Goal: Register for event/course

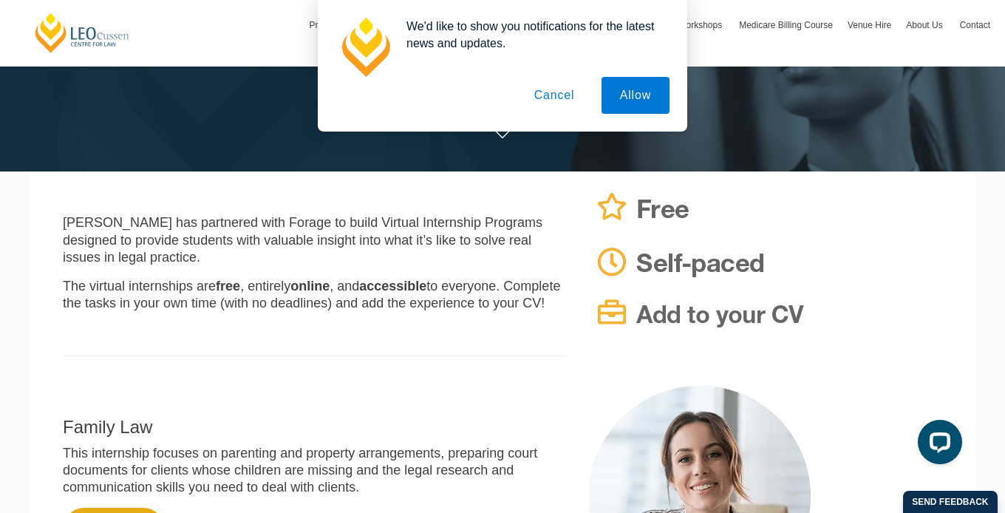
click at [557, 99] on button "Cancel" at bounding box center [555, 95] width 78 height 37
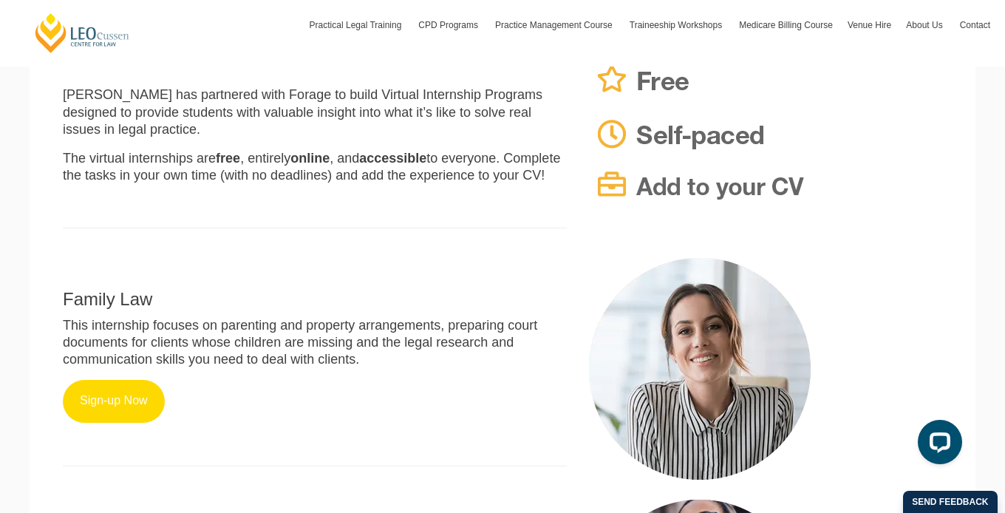
scroll to position [369, 0]
click at [126, 403] on link "Sign-up Now" at bounding box center [114, 401] width 102 height 43
